Goal: Find contact information: Find contact information

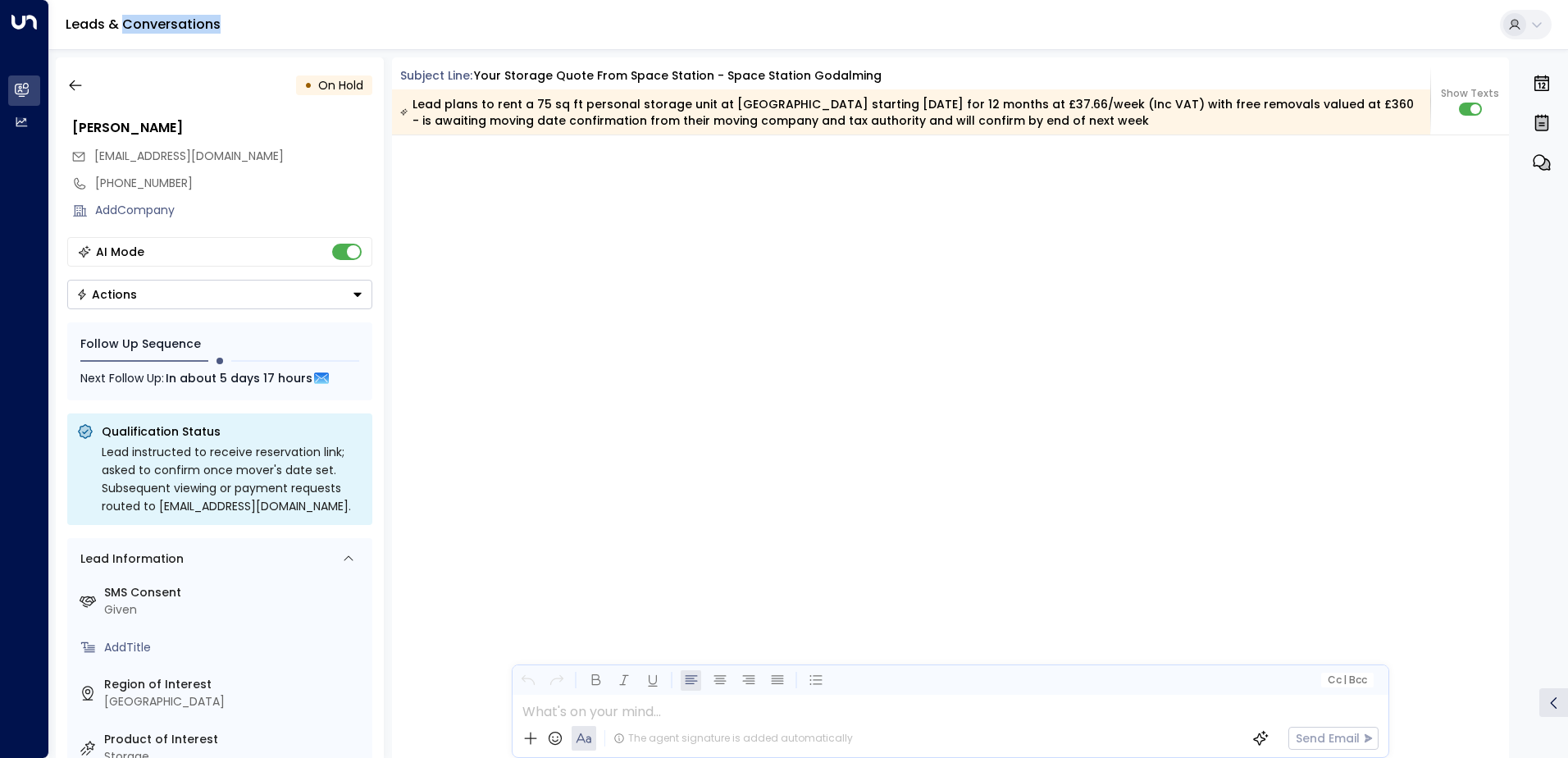
scroll to position [2596, 0]
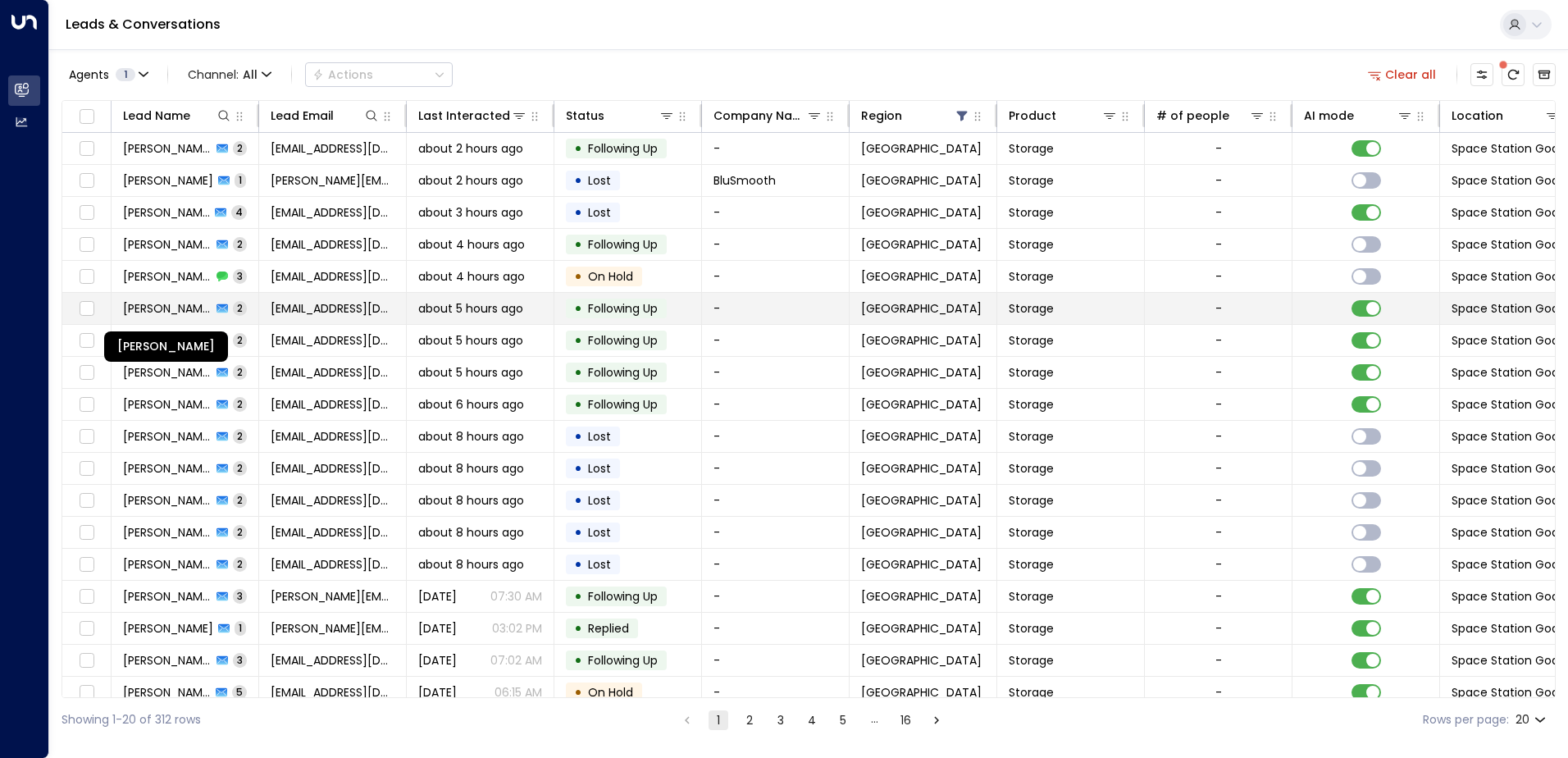
click at [143, 308] on span "[PERSON_NAME]" at bounding box center [168, 308] width 89 height 16
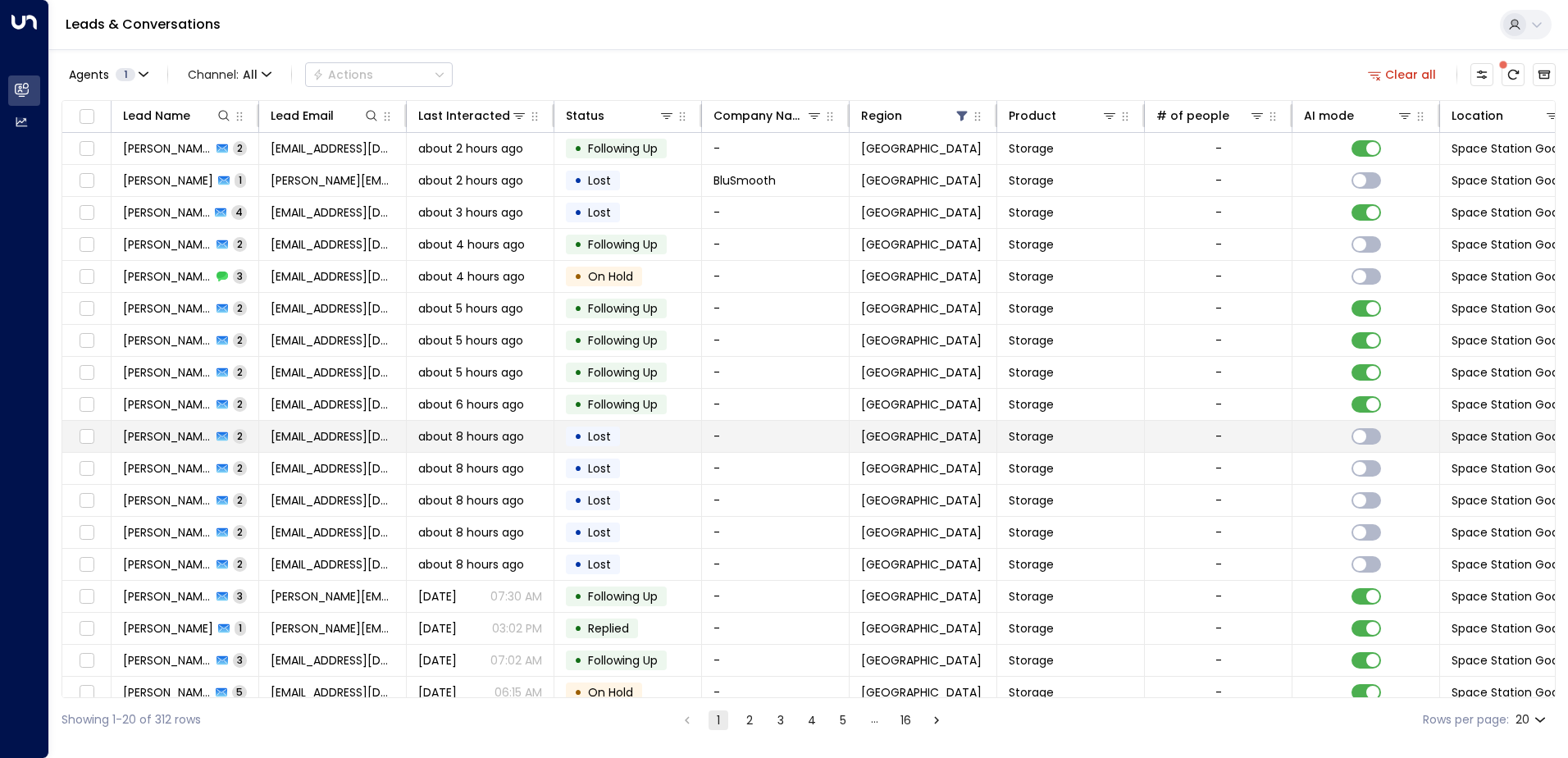
click at [594, 435] on span "Lost" at bounding box center [599, 436] width 23 height 16
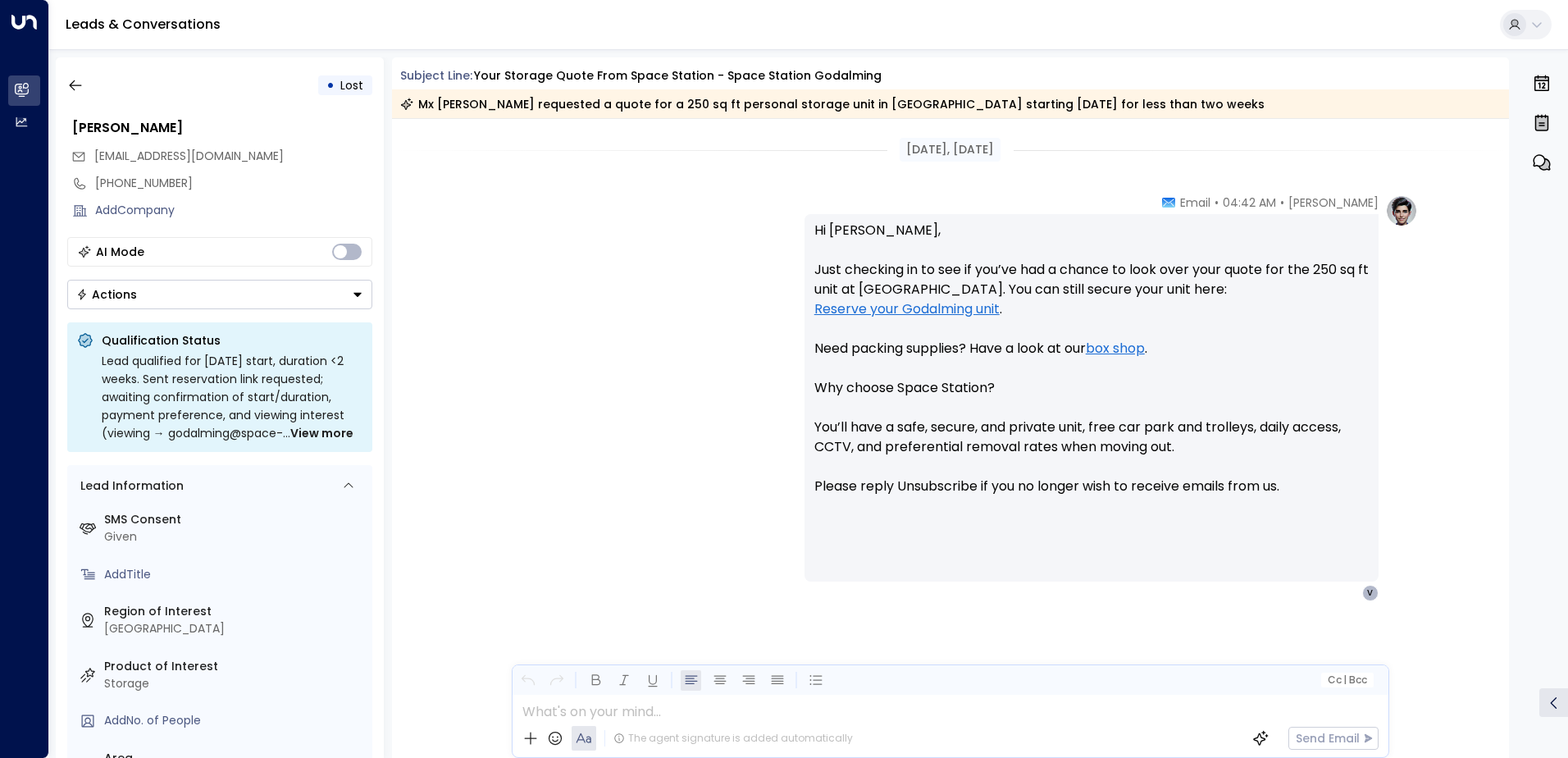
scroll to position [1261, 0]
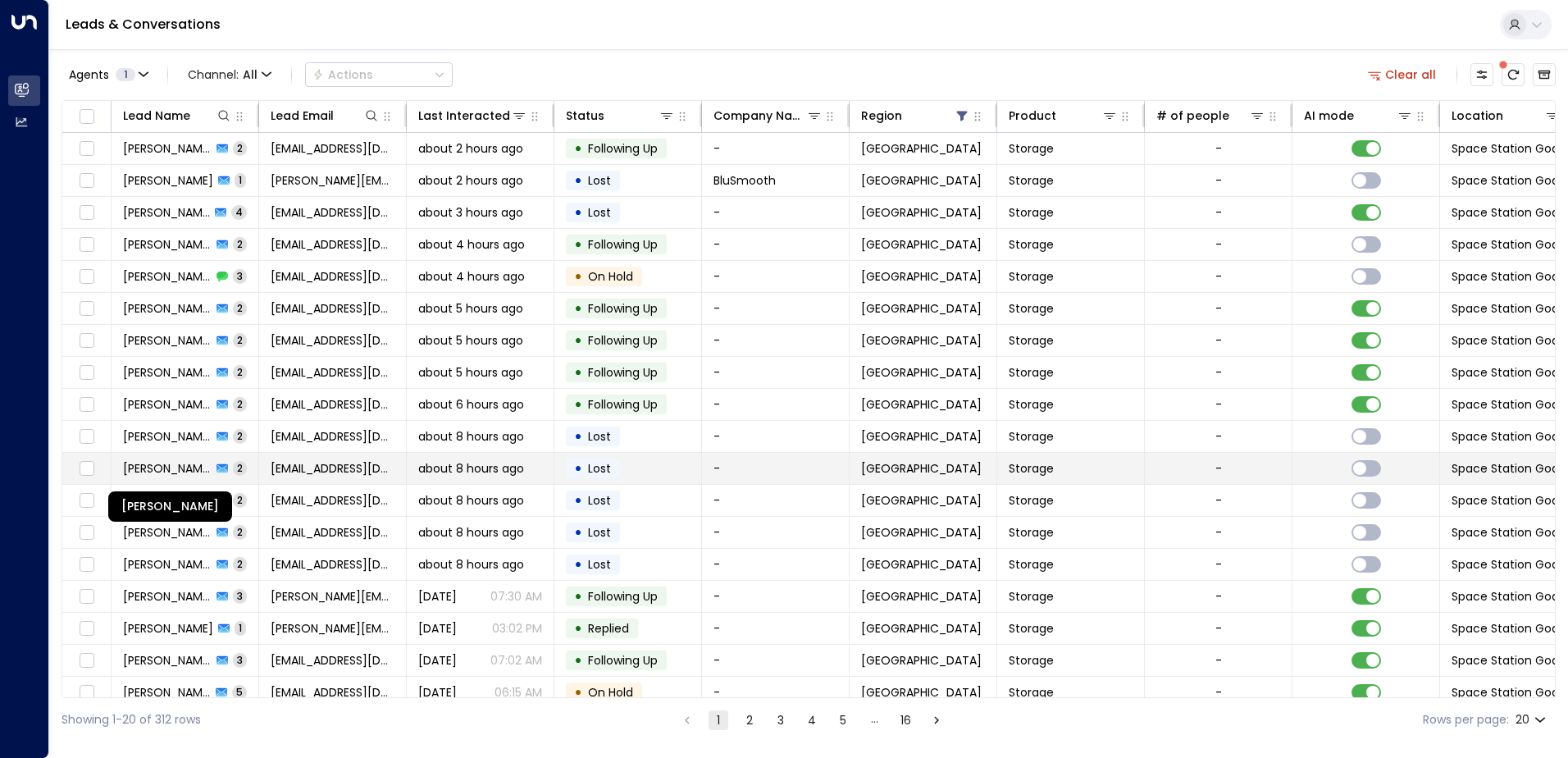
click at [171, 465] on span "[PERSON_NAME]" at bounding box center [168, 468] width 89 height 16
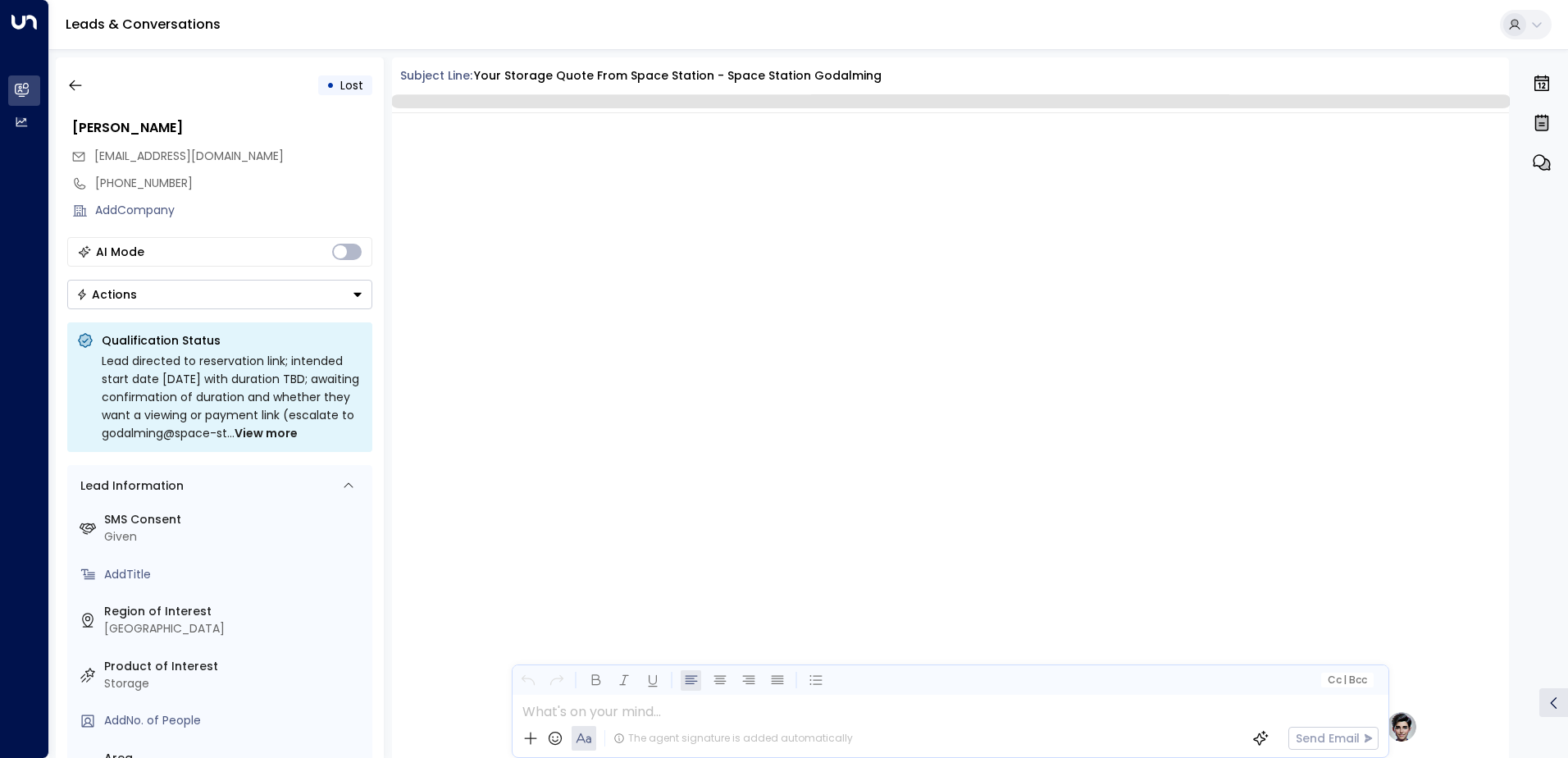
scroll to position [1275, 0]
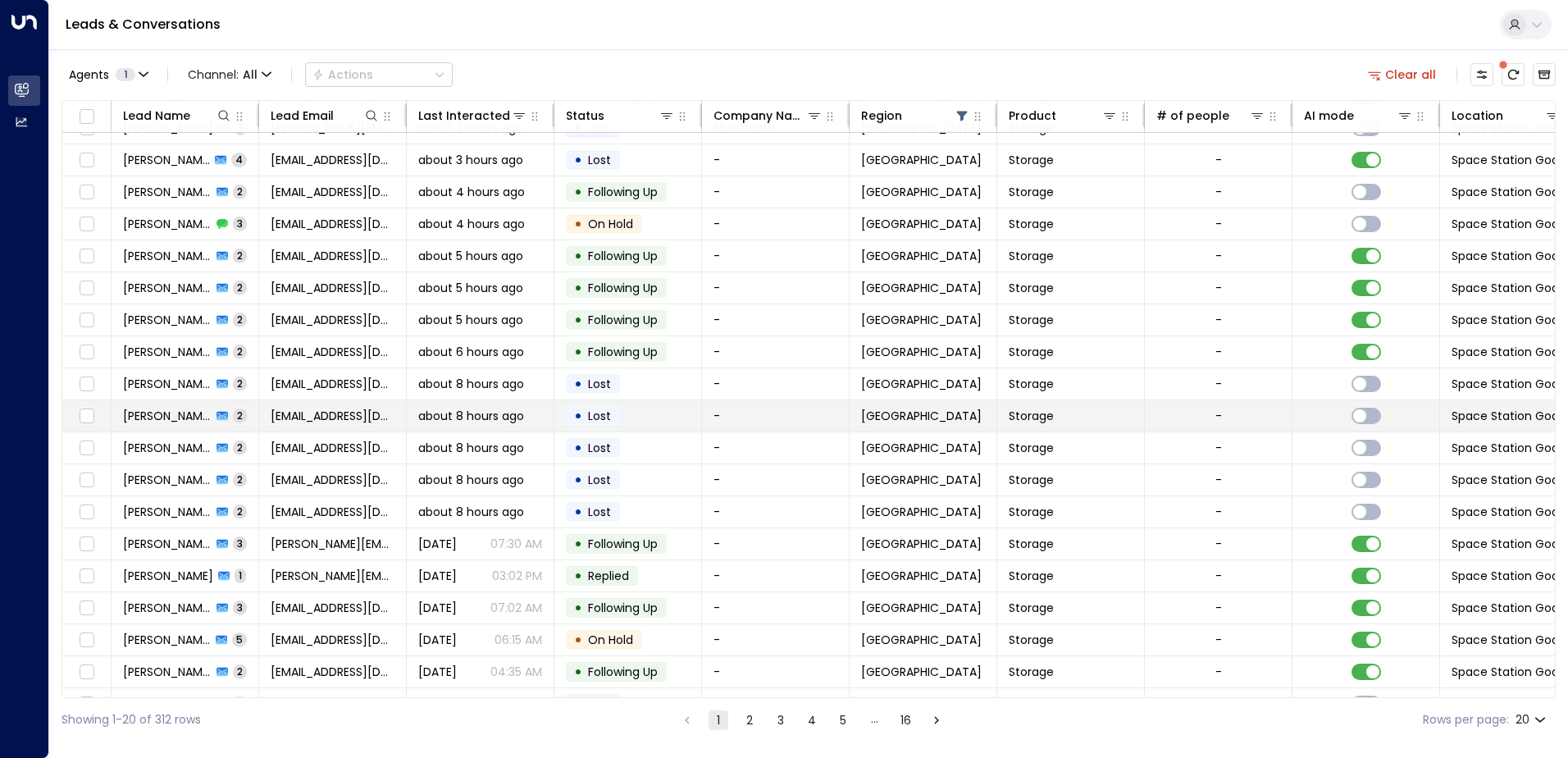
scroll to position [81, 0]
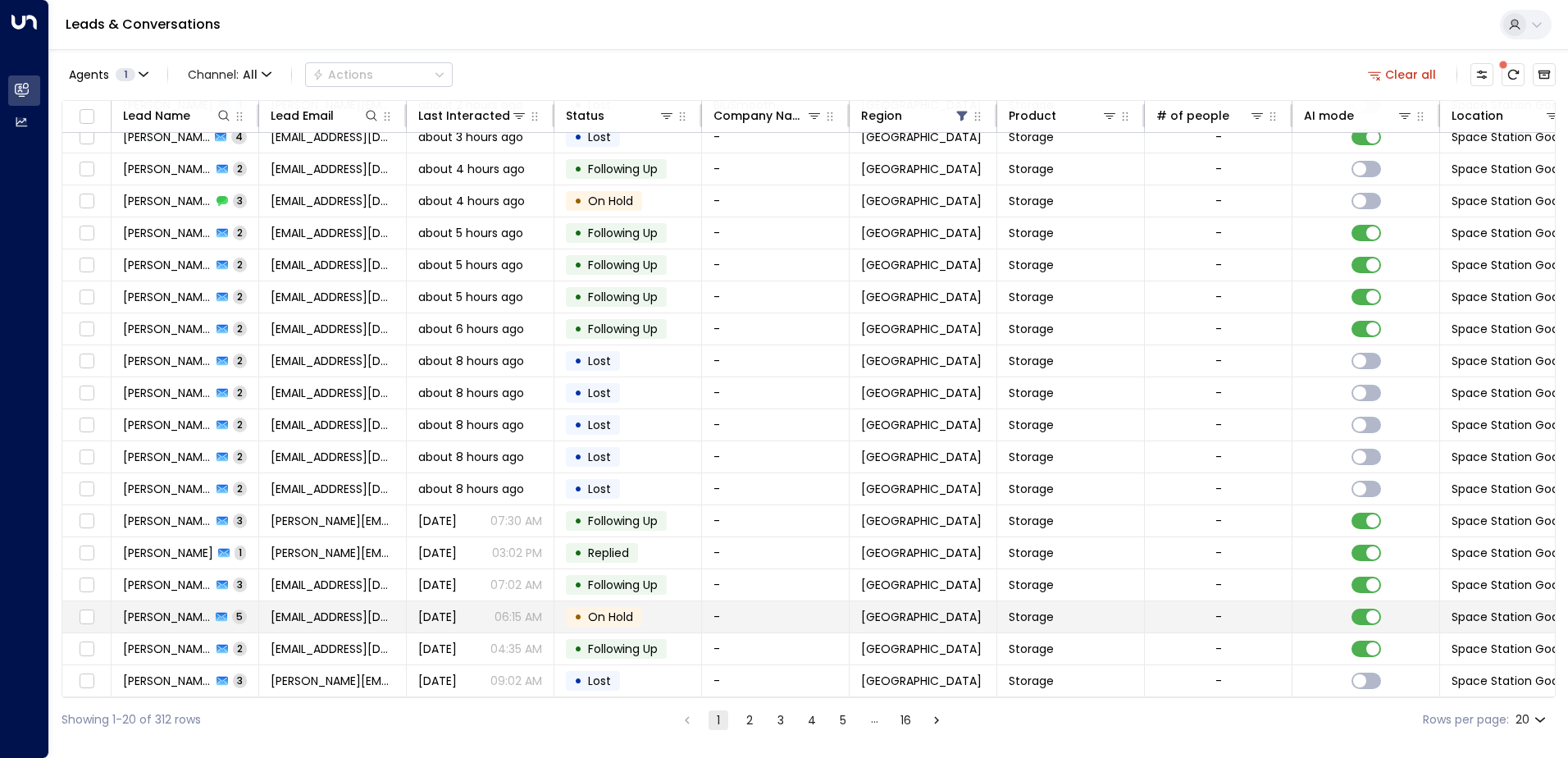
click at [145, 611] on span "[PERSON_NAME]" at bounding box center [167, 616] width 88 height 16
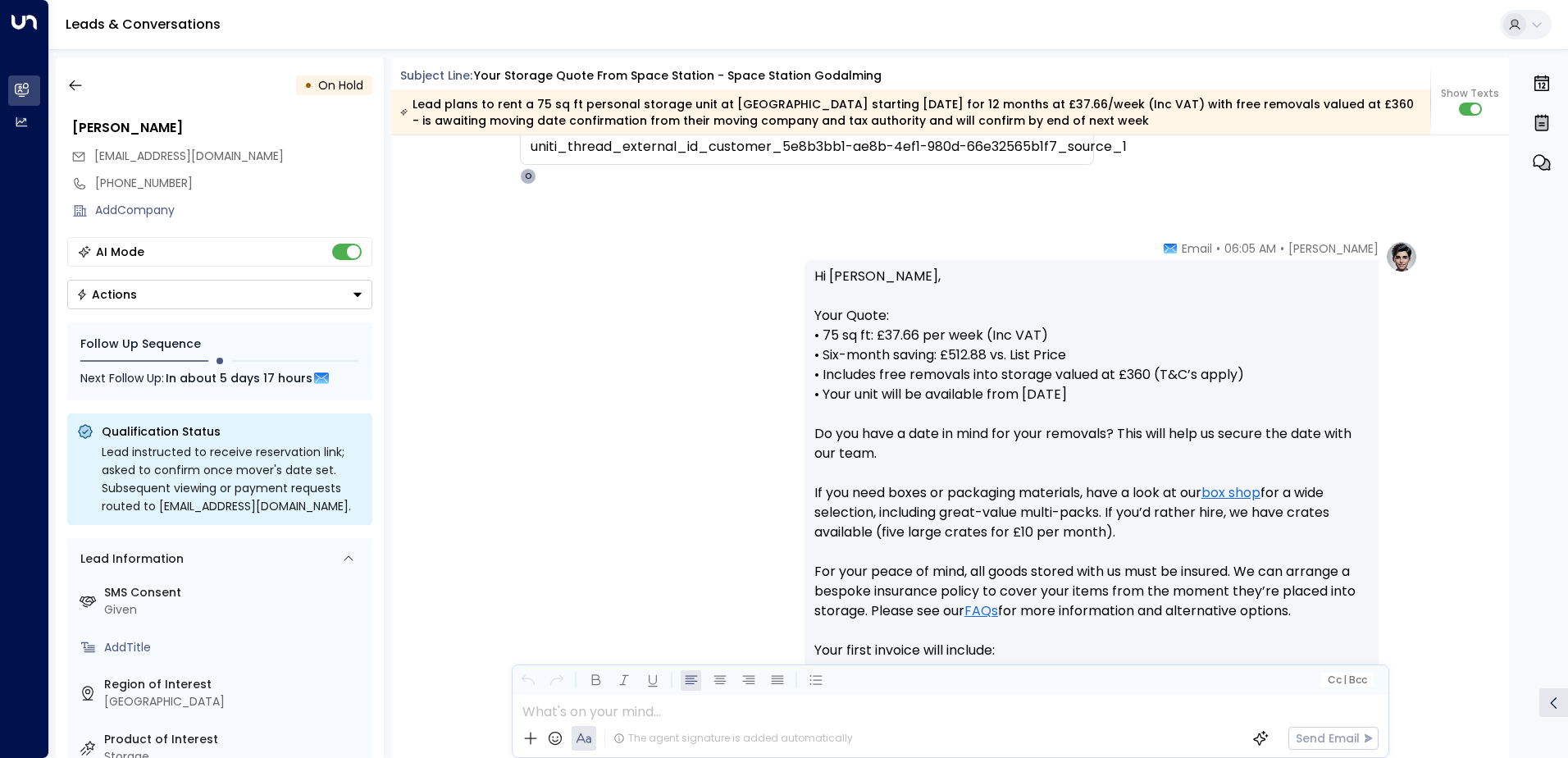
scroll to position [410, 0]
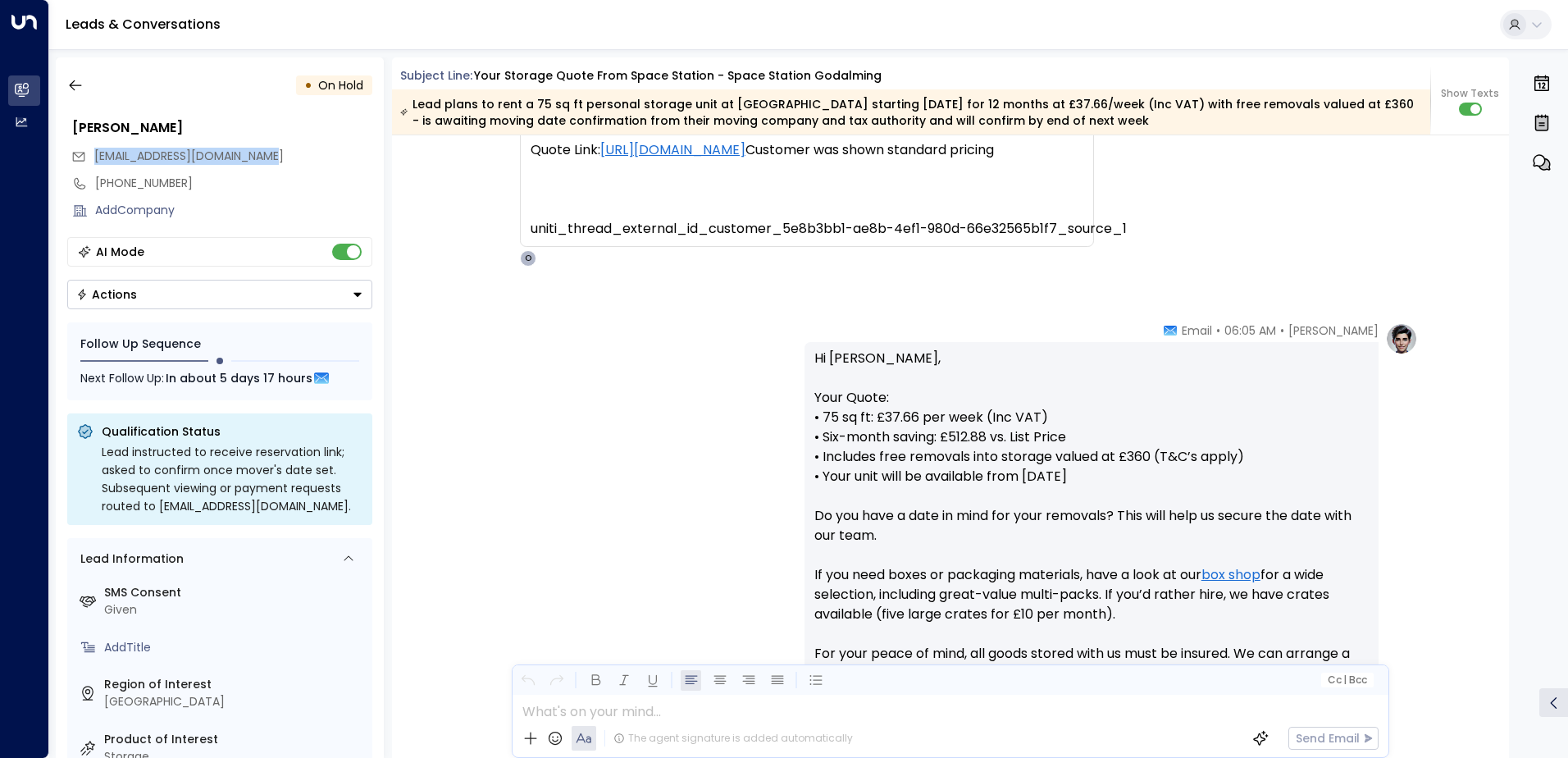
drag, startPoint x: 96, startPoint y: 155, endPoint x: 248, endPoint y: 161, distance: 152.1
click at [248, 161] on span "[EMAIL_ADDRESS][DOMAIN_NAME]" at bounding box center [189, 155] width 189 height 16
copy span "[EMAIL_ADDRESS][DOMAIN_NAME]"
